Goal: Communication & Community: Answer question/provide support

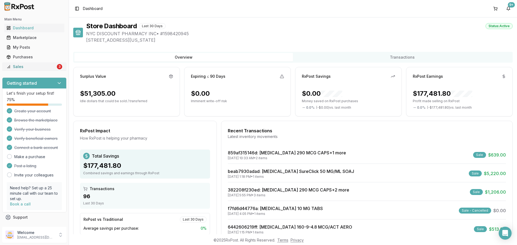
click at [38, 67] on div "Sales" at bounding box center [30, 66] width 49 height 5
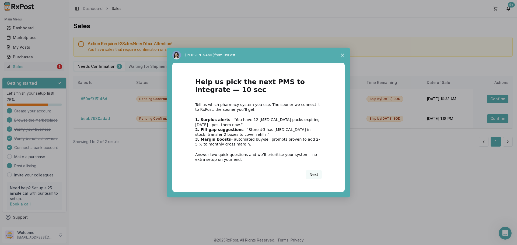
click at [341, 54] on icon "Close survey" at bounding box center [342, 55] width 3 height 3
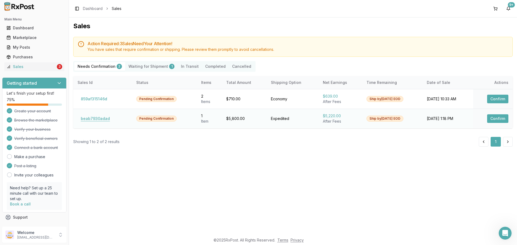
click at [103, 119] on button "beab7930adad" at bounding box center [95, 118] width 36 height 9
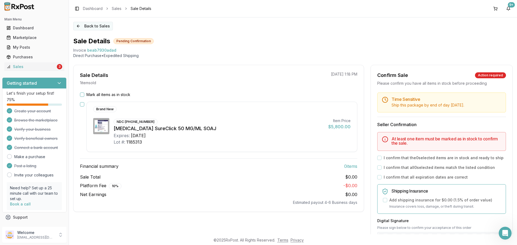
click at [82, 27] on button "Back to Sales" at bounding box center [93, 26] width 40 height 9
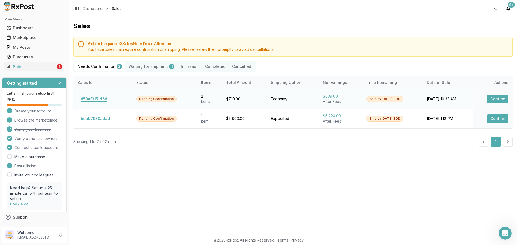
click at [89, 99] on button "859af315146d" at bounding box center [93, 99] width 33 height 9
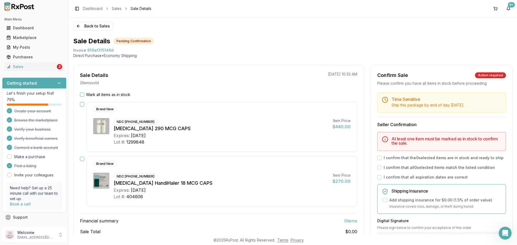
click at [82, 30] on div "Back to Sales Sale Details Pending Confirmation Invoice 859af315146d Direct Pur…" at bounding box center [293, 125] width 448 height 217
click at [82, 29] on button "Back to Sales" at bounding box center [93, 26] width 40 height 9
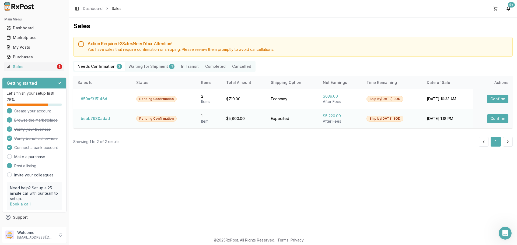
click at [97, 120] on button "beab7930adad" at bounding box center [95, 118] width 36 height 9
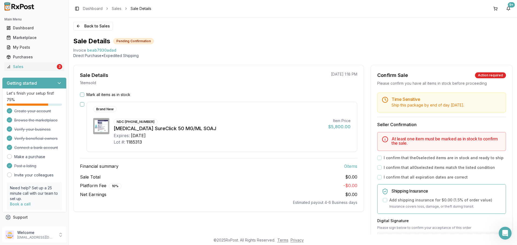
click at [81, 94] on button "Mark all items as in stock" at bounding box center [82, 95] width 4 height 4
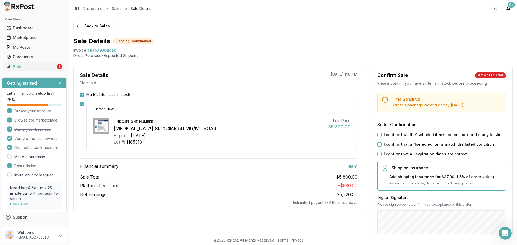
drag, startPoint x: 376, startPoint y: 133, endPoint x: 382, endPoint y: 143, distance: 11.6
click at [379, 135] on button "I confirm that the 1 selected items are in stock and ready to ship" at bounding box center [379, 135] width 4 height 4
click at [377, 146] on button "I confirm that all 1 selected items match the listed condition" at bounding box center [379, 144] width 4 height 4
click at [377, 156] on button "I confirm that all expiration dates are correct" at bounding box center [379, 154] width 4 height 4
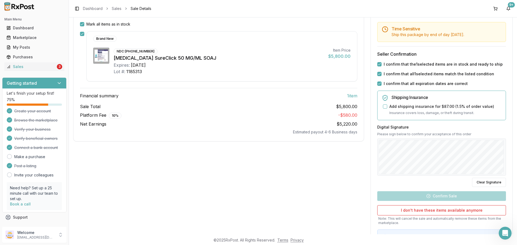
scroll to position [101, 0]
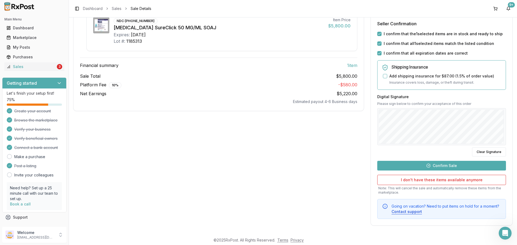
click at [437, 165] on button "Confirm Sale" at bounding box center [441, 166] width 129 height 10
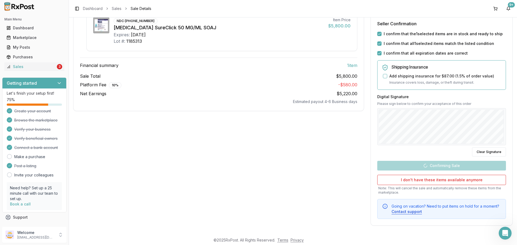
scroll to position [1, 0]
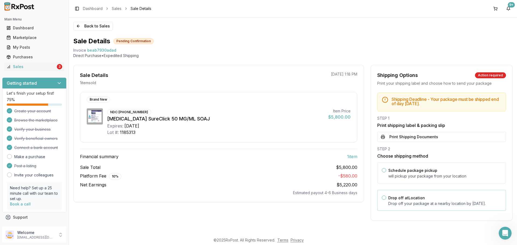
click at [405, 203] on p "Drop off your package at a nearby location by September 8, 2025 ." at bounding box center [444, 203] width 113 height 5
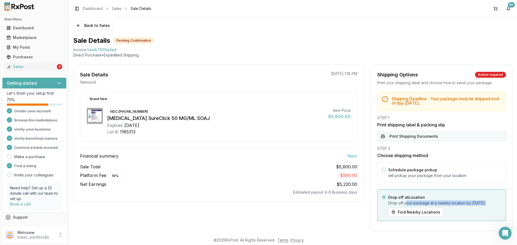
click at [417, 134] on button "Print Shipping Documents" at bounding box center [441, 136] width 129 height 10
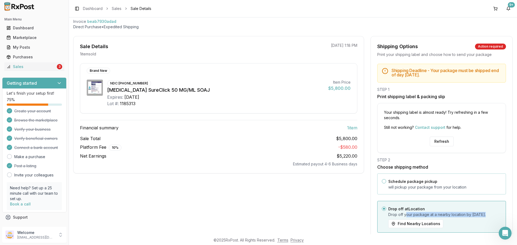
scroll to position [51, 0]
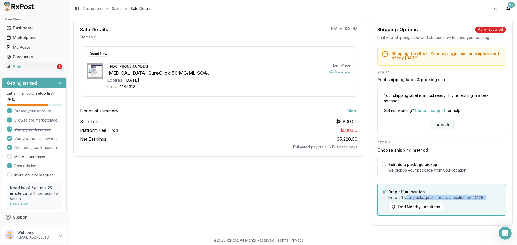
click at [436, 120] on button "Refresh" at bounding box center [441, 125] width 24 height 10
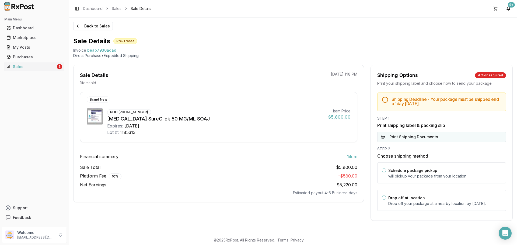
drag, startPoint x: 410, startPoint y: 138, endPoint x: 405, endPoint y: 138, distance: 4.3
click at [409, 138] on button "Print Shipping Documents" at bounding box center [441, 137] width 129 height 10
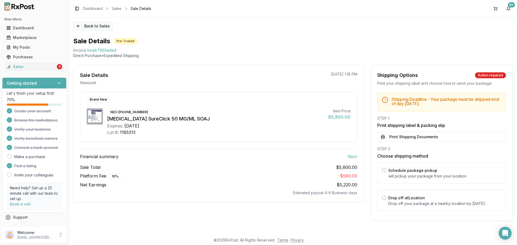
click at [86, 27] on button "Back to Sales" at bounding box center [93, 26] width 40 height 9
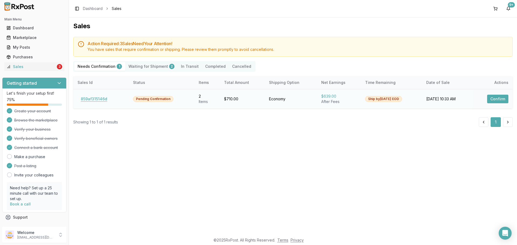
click at [92, 100] on button "859af315146d" at bounding box center [93, 99] width 33 height 9
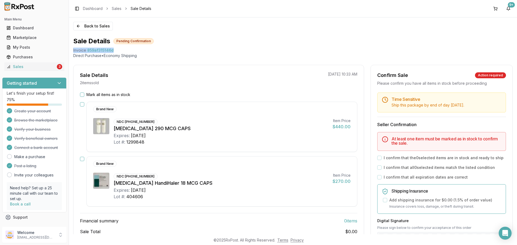
drag, startPoint x: 117, startPoint y: 48, endPoint x: 115, endPoint y: 51, distance: 3.1
click at [73, 50] on div "Invoice 859af315146d" at bounding box center [292, 50] width 439 height 5
copy div "Invoice 859af315146d"
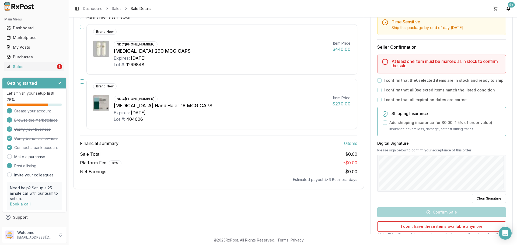
scroll to position [108, 0]
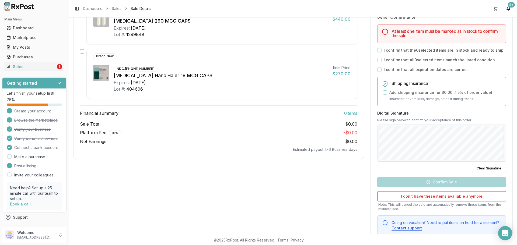
click at [507, 231] on icon "Open Intercom Messenger" at bounding box center [505, 233] width 6 height 7
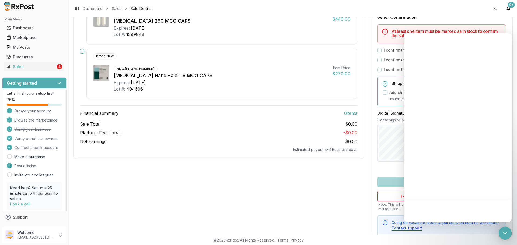
scroll to position [0, 0]
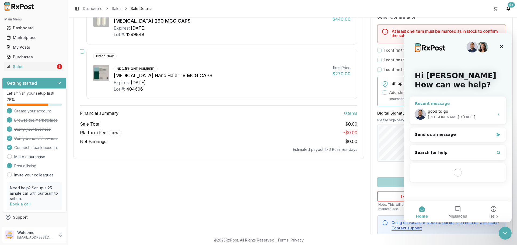
click at [446, 114] on span "good to go" at bounding box center [438, 111] width 20 height 4
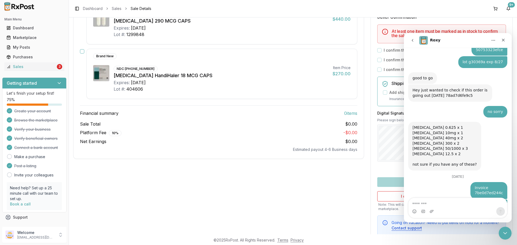
click at [420, 203] on textarea "Message…" at bounding box center [457, 202] width 98 height 9
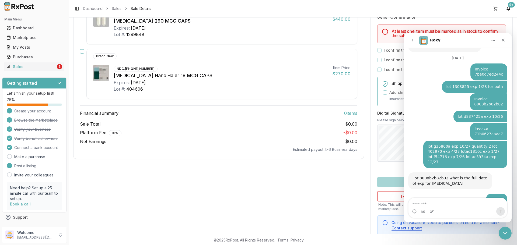
type textarea "**********"
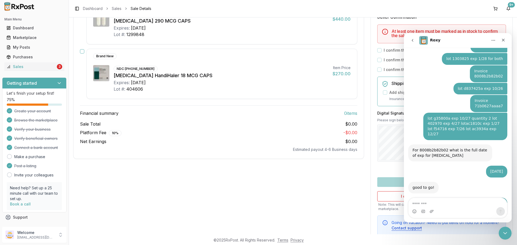
scroll to position [2625, 0]
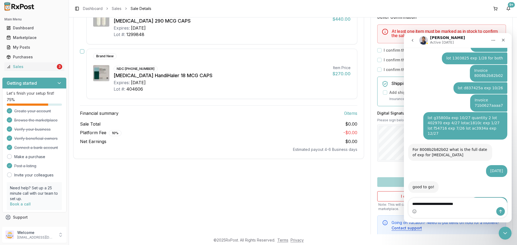
type textarea "**********"
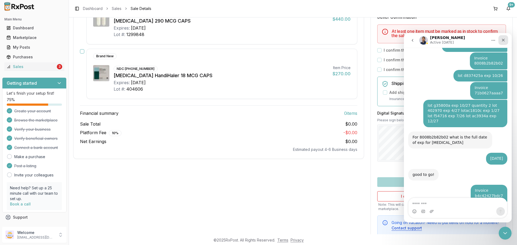
click at [505, 38] on icon "Close" at bounding box center [503, 40] width 4 height 4
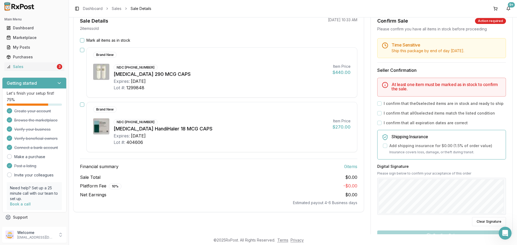
scroll to position [0, 0]
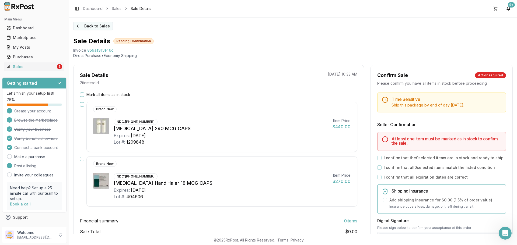
click at [96, 28] on button "Back to Sales" at bounding box center [93, 26] width 40 height 9
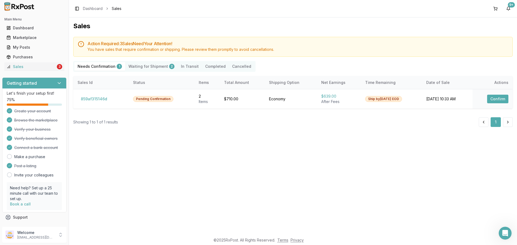
click at [154, 63] on Shipment "Waiting for Shipment 2" at bounding box center [151, 66] width 52 height 9
click at [153, 69] on Shipment "Waiting for Shipment 2" at bounding box center [151, 66] width 52 height 9
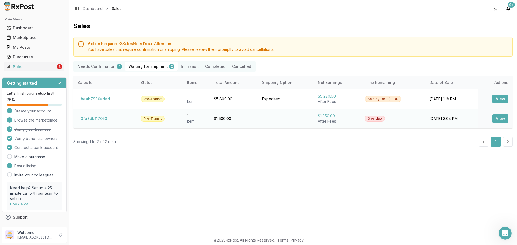
click at [100, 120] on button "3fa8dbf17053" at bounding box center [93, 118] width 33 height 9
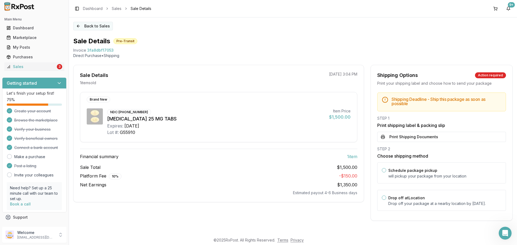
click at [85, 30] on button "Back to Sales" at bounding box center [93, 26] width 40 height 9
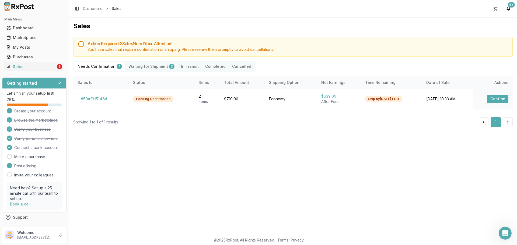
click at [52, 71] on div "Main Menu Dashboard Marketplace My Posts Purchases Sales 3" at bounding box center [34, 43] width 69 height 60
click at [51, 237] on p "nycdiscountpharma2@gmail.com" at bounding box center [35, 237] width 37 height 4
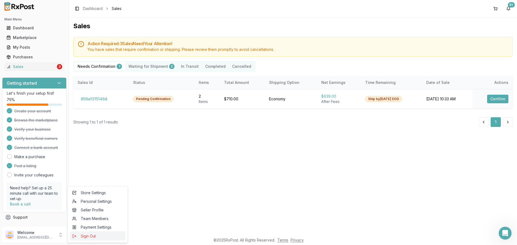
click at [90, 236] on span "Sign Out" at bounding box center [97, 236] width 51 height 5
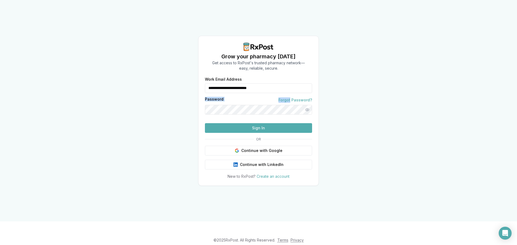
drag, startPoint x: 291, startPoint y: 85, endPoint x: 201, endPoint y: 85, distance: 90.1
click at [203, 88] on div "**********" at bounding box center [258, 128] width 120 height 102
drag, startPoint x: 281, startPoint y: 77, endPoint x: 196, endPoint y: 82, distance: 85.7
click at [196, 82] on div "**********" at bounding box center [258, 110] width 517 height 221
type input "**********"
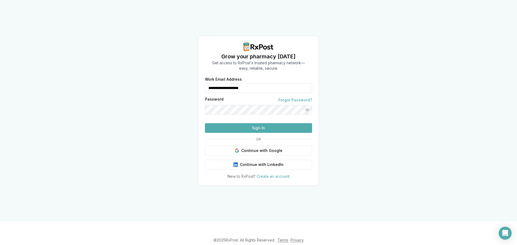
click at [257, 133] on button "Sign In" at bounding box center [258, 128] width 107 height 10
click at [246, 133] on button "Sign In" at bounding box center [258, 128] width 107 height 10
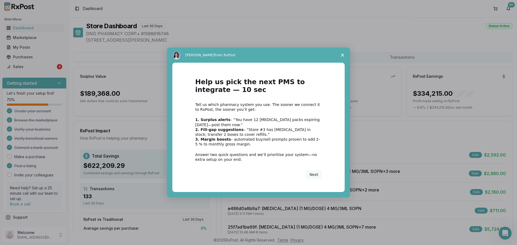
click at [345, 54] on span "Close survey" at bounding box center [342, 55] width 15 height 15
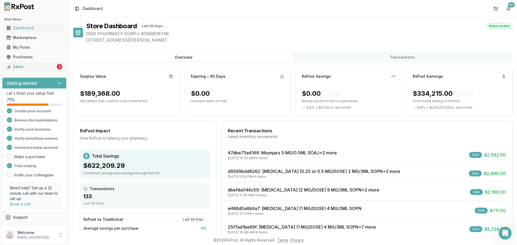
click at [37, 68] on div "Sales" at bounding box center [30, 66] width 49 height 5
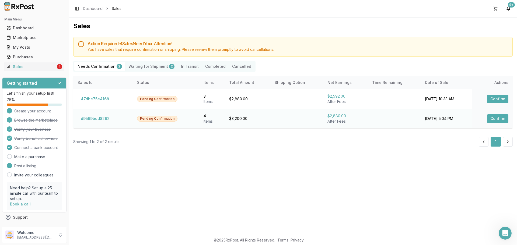
click at [97, 117] on button "d9569bdd8262" at bounding box center [94, 118] width 35 height 9
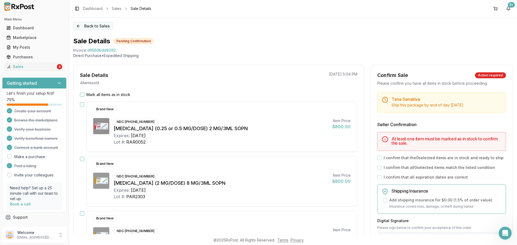
click at [87, 24] on button "Back to Sales" at bounding box center [93, 26] width 40 height 9
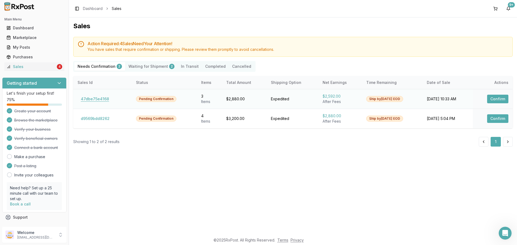
click at [91, 98] on button "47dbe75e4168" at bounding box center [94, 99] width 35 height 9
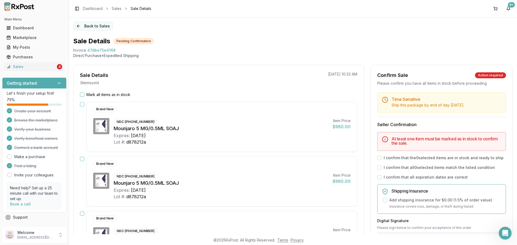
click at [83, 26] on button "Back to Sales" at bounding box center [93, 26] width 40 height 9
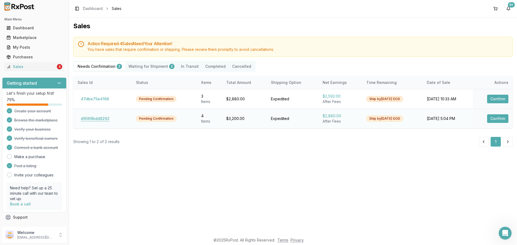
click at [93, 118] on button "d9569bdd8262" at bounding box center [94, 118] width 35 height 9
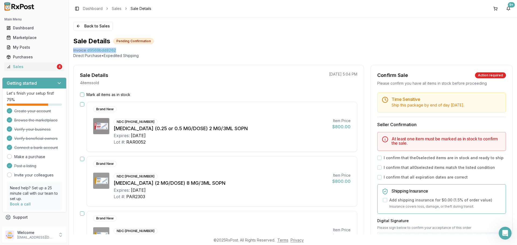
drag, startPoint x: 124, startPoint y: 49, endPoint x: 71, endPoint y: 52, distance: 52.6
click at [71, 52] on div "Back to Sales Sale Details Pending Confirmation Invoice d9569bdd8262 Direct Pur…" at bounding box center [293, 125] width 448 height 217
copy div "Invoice d9569bdd8262"
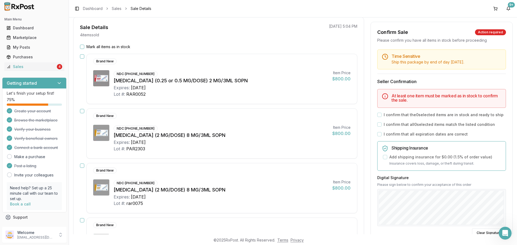
scroll to position [108, 0]
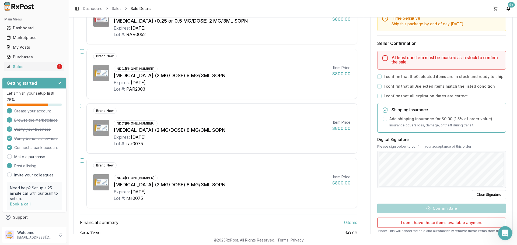
click at [505, 228] on div "Open Intercom Messenger" at bounding box center [504, 233] width 18 height 18
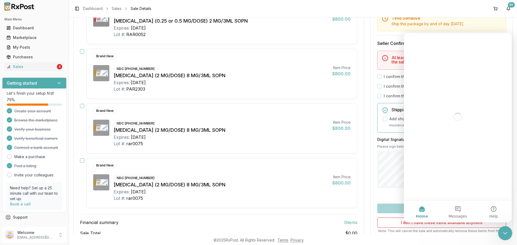
scroll to position [0, 0]
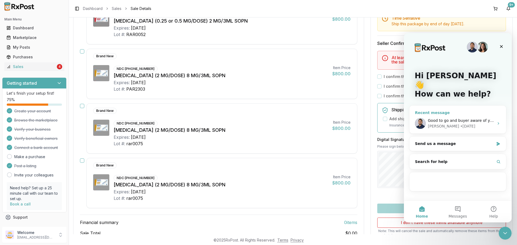
click at [460, 124] on div "• 2d ago" at bounding box center [467, 127] width 15 height 6
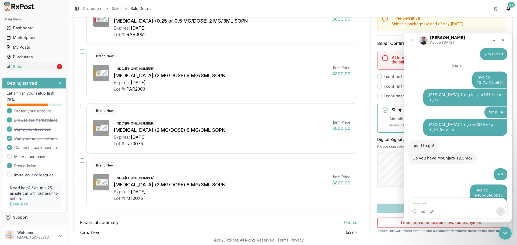
scroll to position [2586, 0]
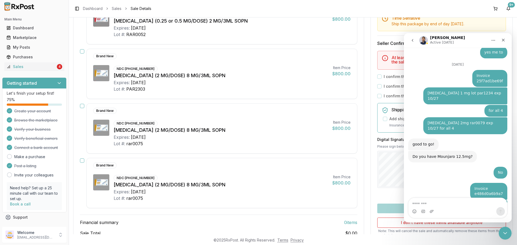
click at [447, 202] on textarea "Message…" at bounding box center [457, 202] width 98 height 9
type textarea "**********"
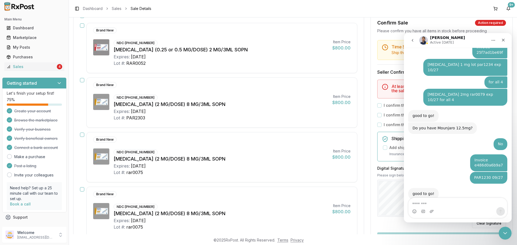
scroll to position [81, 0]
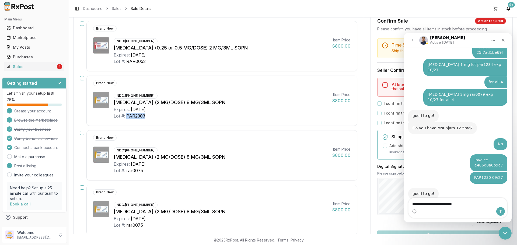
drag, startPoint x: 150, startPoint y: 117, endPoint x: 126, endPoint y: 118, distance: 23.2
click at [126, 118] on div "Lot #: PAR2303" at bounding box center [221, 116] width 214 height 6
copy div "PAR2303"
click at [474, 208] on div "Intercom messenger" at bounding box center [457, 211] width 98 height 9
click at [470, 206] on textarea "**********" at bounding box center [457, 202] width 98 height 9
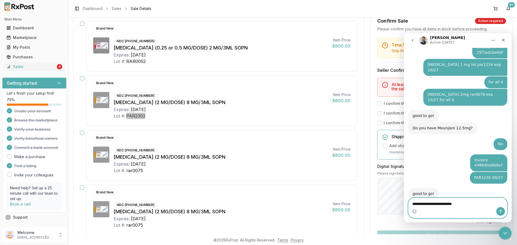
paste textarea "********"
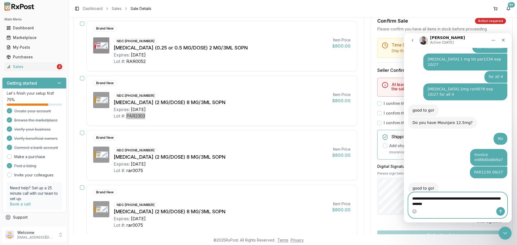
type textarea "**********"
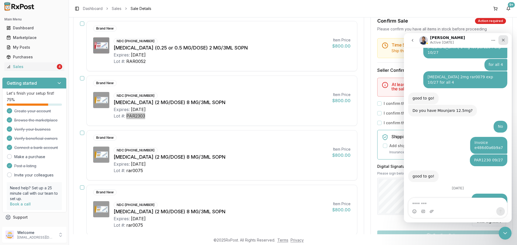
click at [502, 41] on icon "Close" at bounding box center [503, 40] width 4 height 4
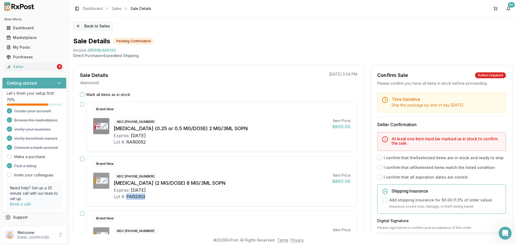
click at [86, 26] on button "Back to Sales" at bounding box center [93, 26] width 40 height 9
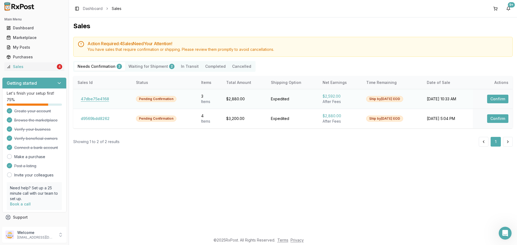
click at [94, 103] on button "47dbe75e4168" at bounding box center [94, 99] width 35 height 9
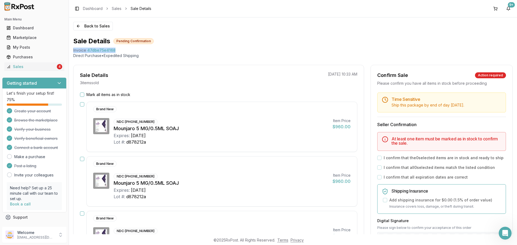
drag, startPoint x: 120, startPoint y: 53, endPoint x: 99, endPoint y: 49, distance: 21.1
click at [79, 49] on div "Invoice 47dbe75e4168" at bounding box center [292, 50] width 439 height 5
click at [82, 49] on div "Invoice" at bounding box center [79, 50] width 13 height 5
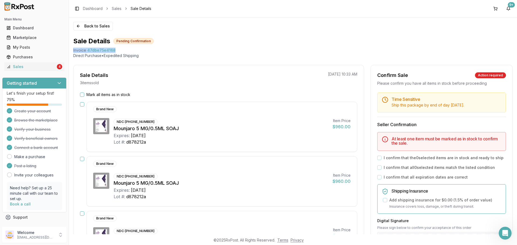
drag, startPoint x: 120, startPoint y: 48, endPoint x: 71, endPoint y: 51, distance: 49.9
click at [71, 51] on div "Back to Sales Sale Details Pending Confirmation Invoice 47dbe75e4168 Direct Pur…" at bounding box center [293, 125] width 448 height 217
copy div "Invoice 47dbe75e4168"
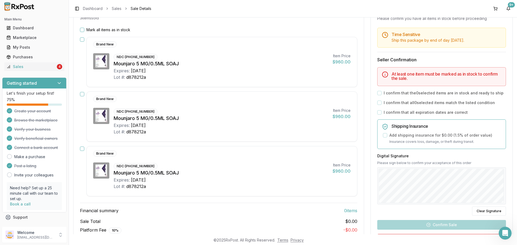
scroll to position [108, 0]
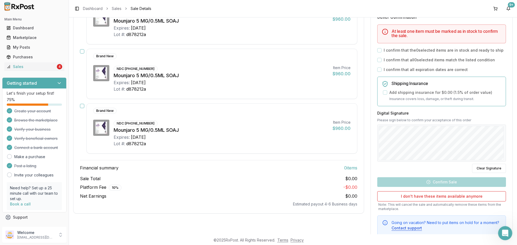
click at [503, 227] on div "Open Intercom Messenger" at bounding box center [504, 233] width 18 height 18
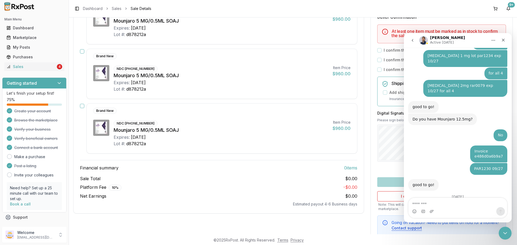
scroll to position [2632, 0]
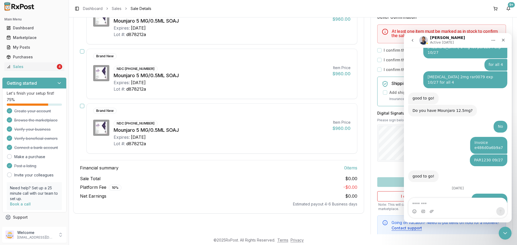
type textarea "**********"
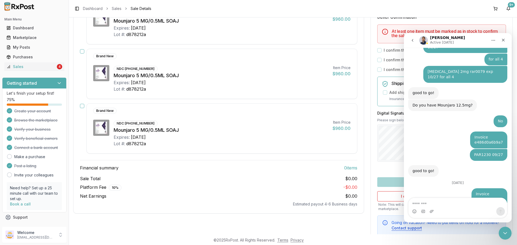
scroll to position [2649, 0]
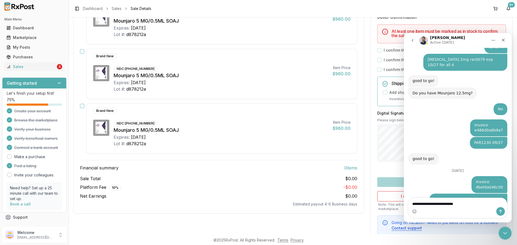
type textarea "**********"
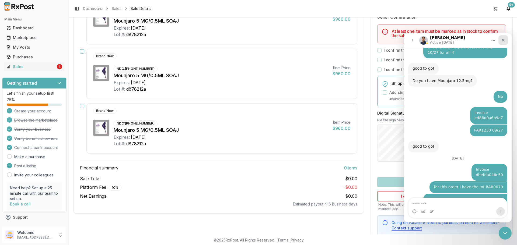
drag, startPoint x: 504, startPoint y: 41, endPoint x: 708, endPoint y: 80, distance: 207.7
click at [504, 41] on icon "Close" at bounding box center [503, 40] width 3 height 3
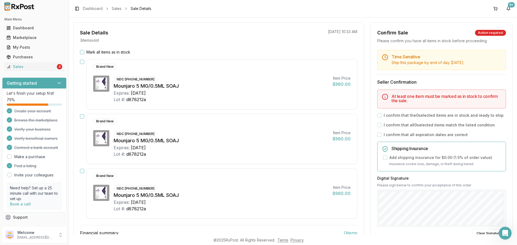
scroll to position [0, 0]
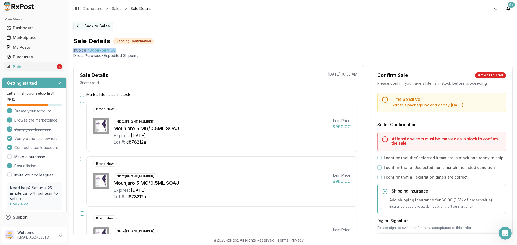
click at [95, 27] on button "Back to Sales" at bounding box center [93, 26] width 40 height 9
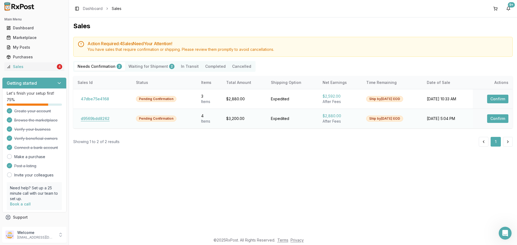
click at [109, 117] on button "d9569bdd8262" at bounding box center [94, 118] width 35 height 9
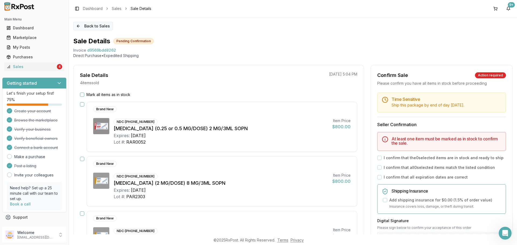
click at [84, 23] on button "Back to Sales" at bounding box center [93, 26] width 40 height 9
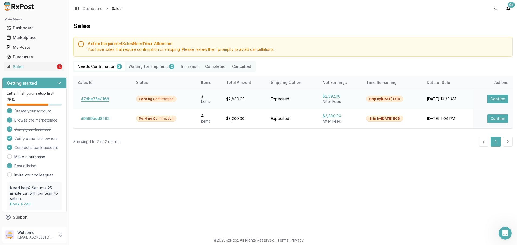
click at [93, 98] on button "47dbe75e4168" at bounding box center [94, 99] width 35 height 9
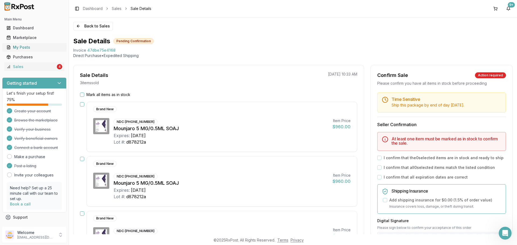
click at [44, 48] on div "My Posts" at bounding box center [34, 47] width 56 height 5
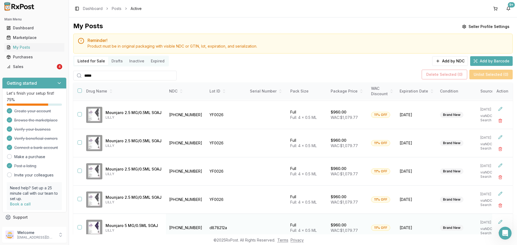
scroll to position [39, 0]
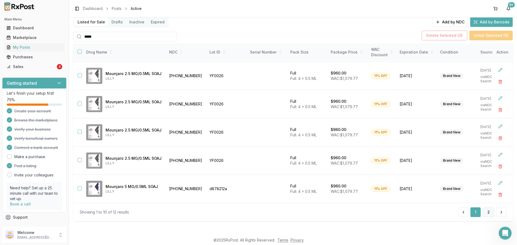
type input "*****"
click at [489, 210] on button "2" at bounding box center [488, 212] width 12 height 10
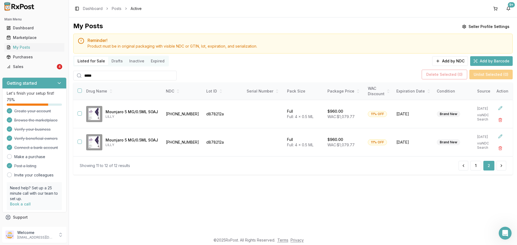
click at [0, 84] on div "Main Menu Dashboard Marketplace My Posts Purchases Sales 4 Getting started Let'…" at bounding box center [258, 122] width 517 height 245
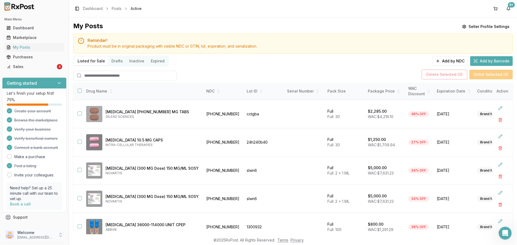
click at [51, 238] on p "dngpharmacy2@gmail.com" at bounding box center [35, 237] width 37 height 4
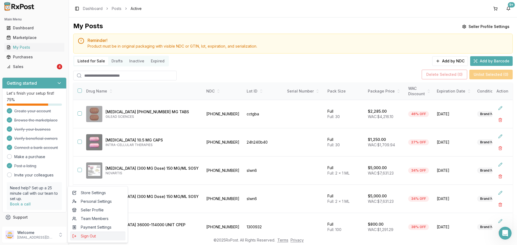
click at [94, 236] on span "Sign Out" at bounding box center [97, 236] width 51 height 5
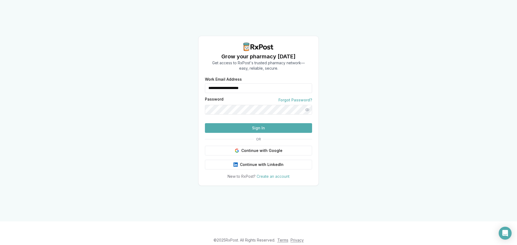
drag, startPoint x: 227, startPoint y: 82, endPoint x: 182, endPoint y: 89, distance: 45.5
click at [188, 87] on div "**********" at bounding box center [258, 110] width 517 height 221
type input "**********"
click at [244, 133] on button "Sign In" at bounding box center [258, 128] width 107 height 10
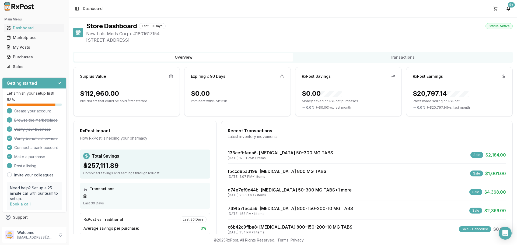
click at [26, 71] on div "Main Menu Dashboard Marketplace My Posts Purchases Sales" at bounding box center [34, 43] width 69 height 60
click at [27, 70] on link "Sales" at bounding box center [34, 67] width 60 height 10
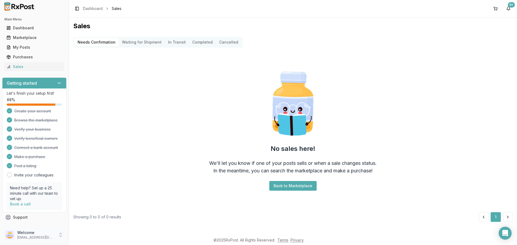
drag, startPoint x: 44, startPoint y: 237, endPoint x: 57, endPoint y: 233, distance: 12.6
click at [45, 234] on div "Welcome ivoryrx12@gmail.com" at bounding box center [35, 235] width 37 height 10
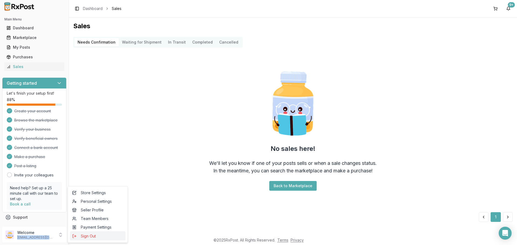
click at [83, 234] on span "Sign Out" at bounding box center [97, 236] width 51 height 5
